Goal: Information Seeking & Learning: Compare options

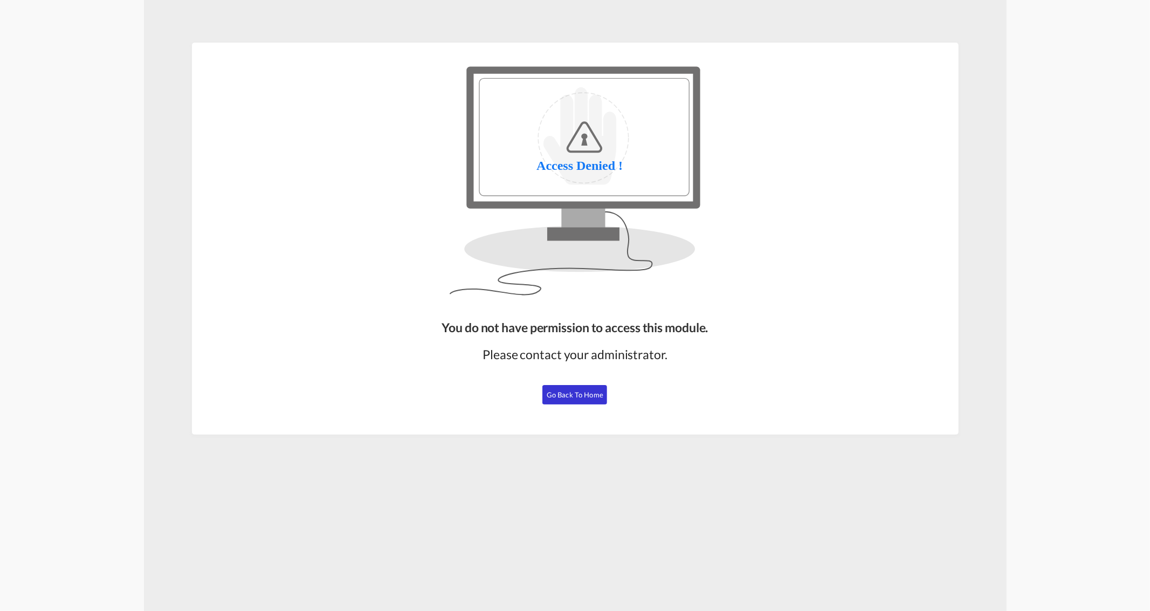
click at [593, 392] on span "Go Back to Home" at bounding box center [574, 394] width 57 height 9
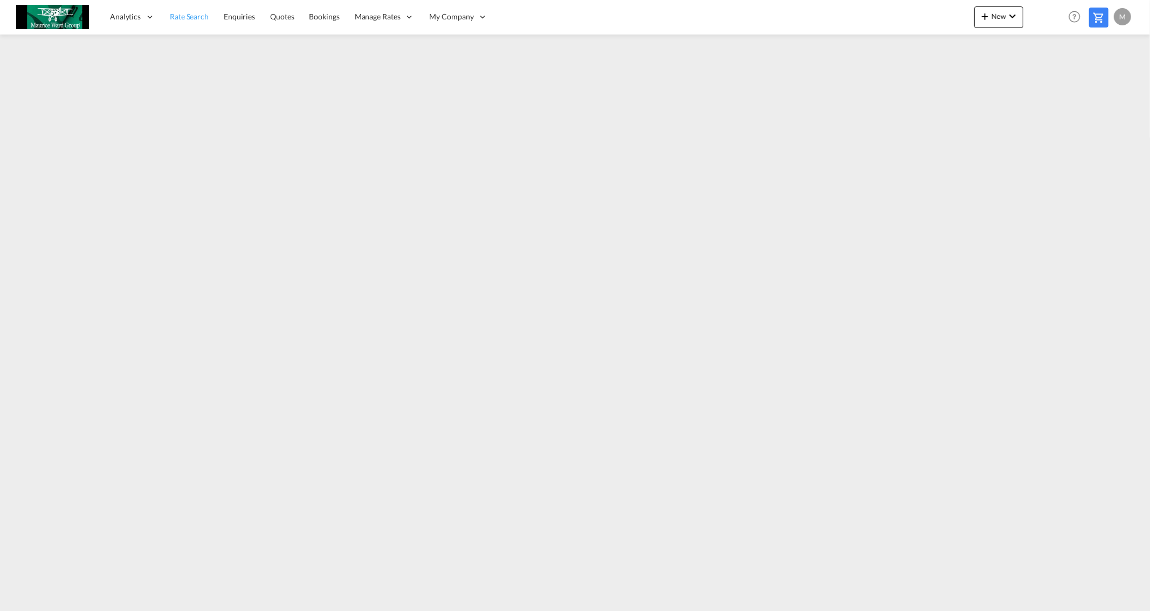
click at [199, 16] on span "Rate Search" at bounding box center [189, 16] width 39 height 9
